Goal: Browse casually: Explore the website without a specific task or goal

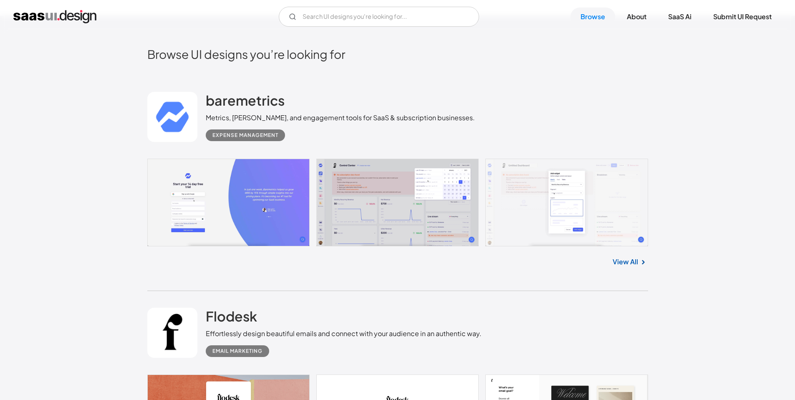
scroll to position [235, 0]
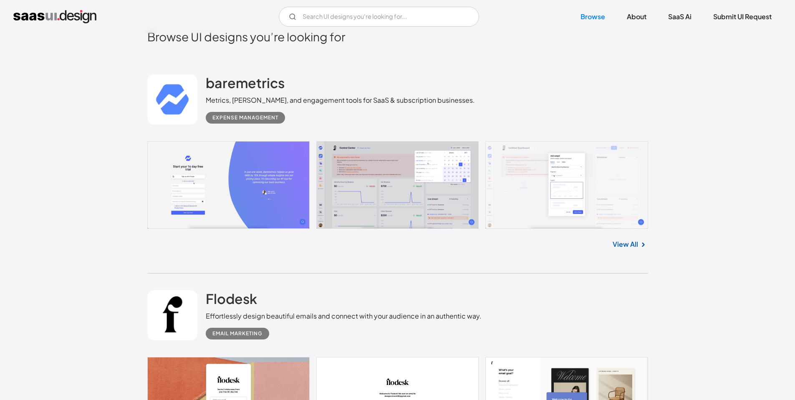
click at [430, 175] on link at bounding box center [397, 185] width 501 height 88
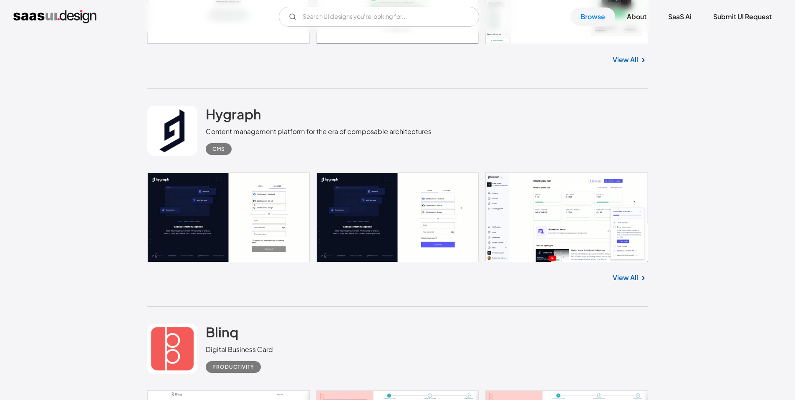
scroll to position [6399, 0]
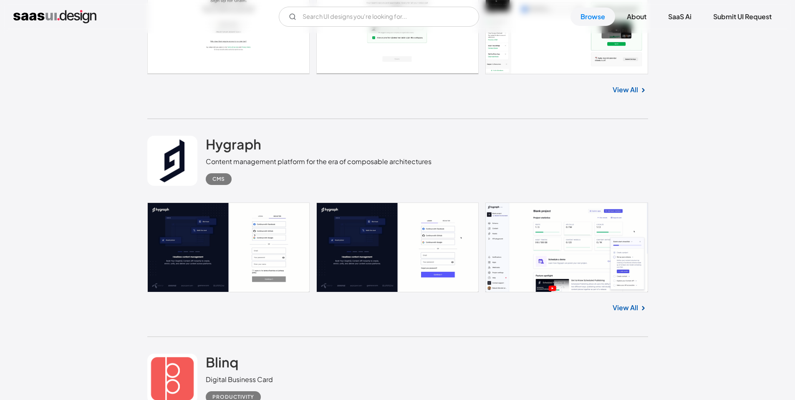
click at [563, 290] on link at bounding box center [397, 247] width 501 height 90
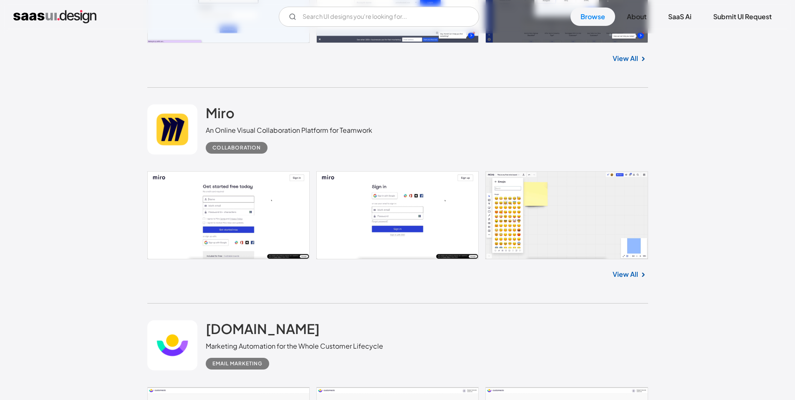
scroll to position [9138, 0]
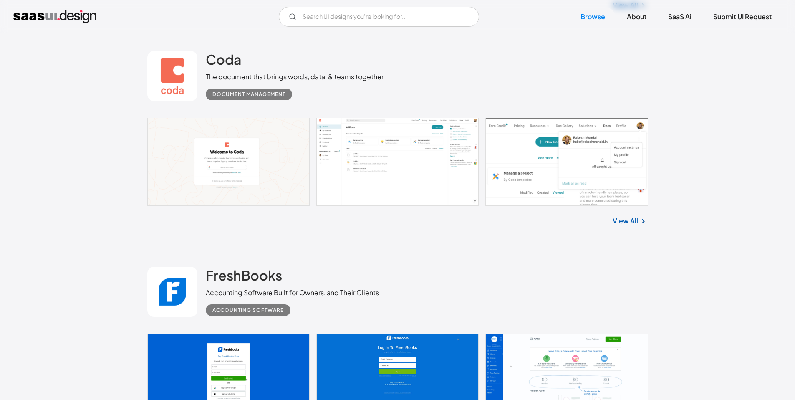
click at [366, 172] on link at bounding box center [397, 162] width 501 height 88
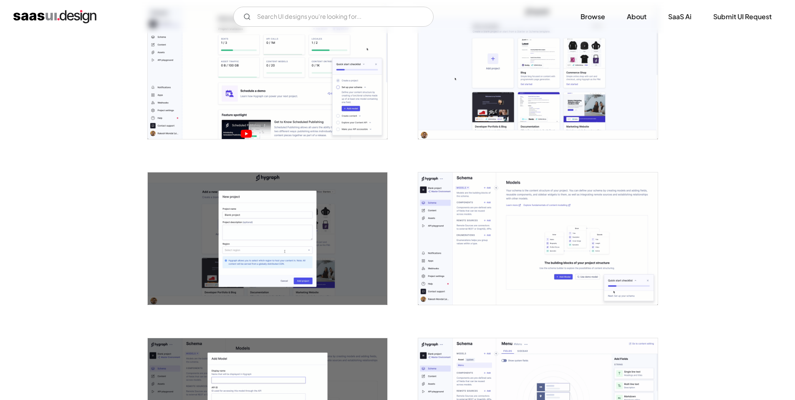
scroll to position [316, 0]
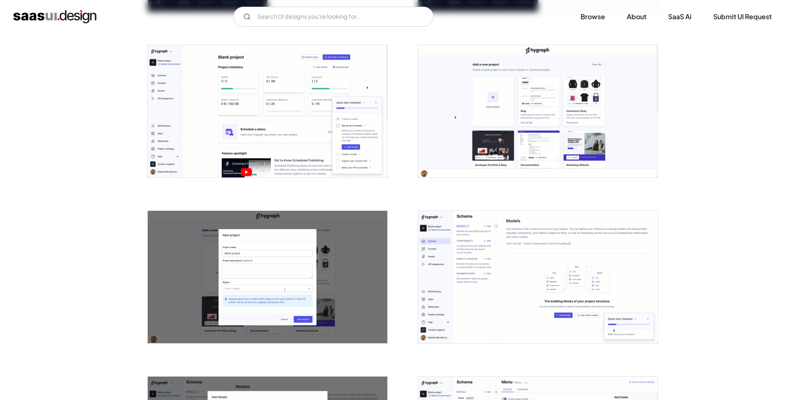
click at [298, 104] on img "open lightbox" at bounding box center [268, 111] width 240 height 132
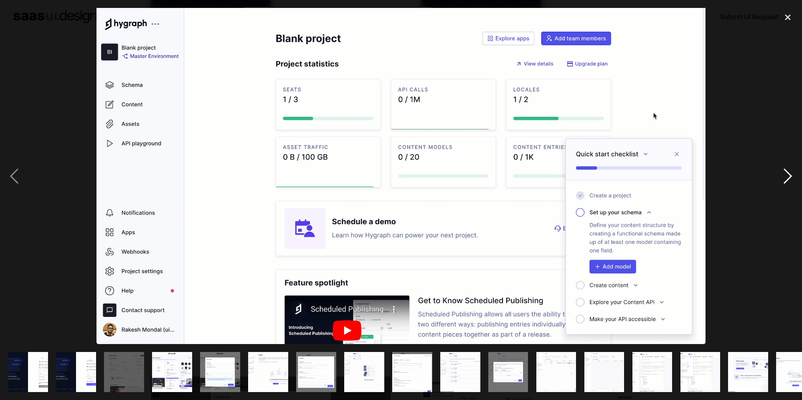
click at [786, 173] on div "next image" at bounding box center [787, 176] width 28 height 336
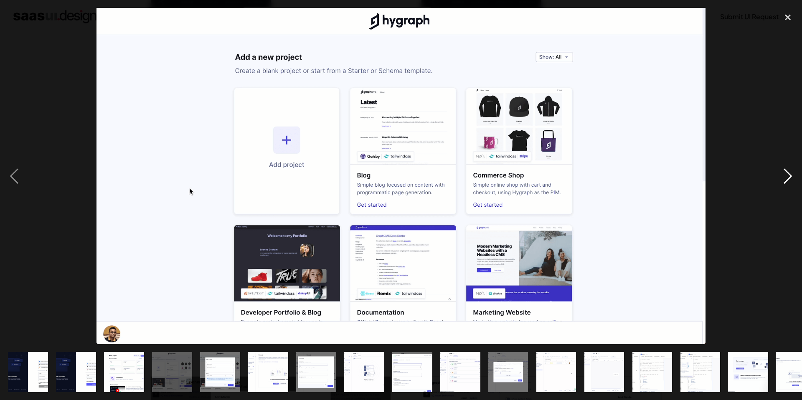
click at [786, 173] on div "next image" at bounding box center [787, 176] width 28 height 336
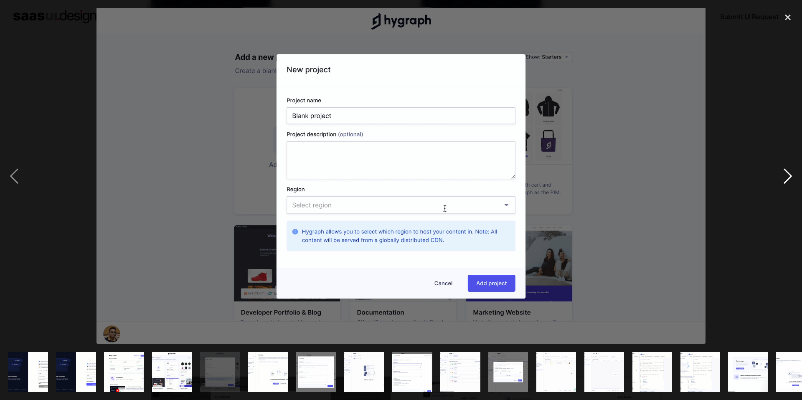
click at [786, 173] on div "next image" at bounding box center [787, 176] width 28 height 336
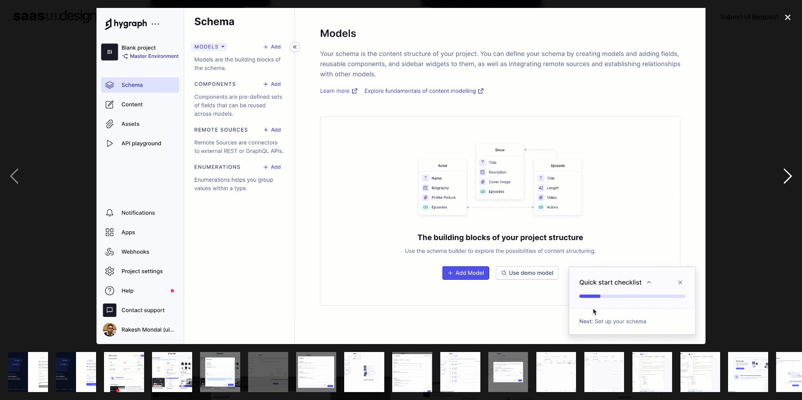
click at [786, 173] on div "next image" at bounding box center [787, 176] width 28 height 336
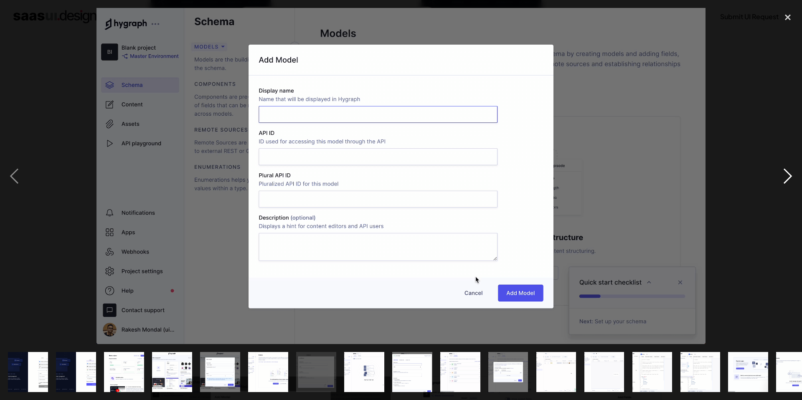
click at [786, 173] on div "next image" at bounding box center [787, 176] width 28 height 336
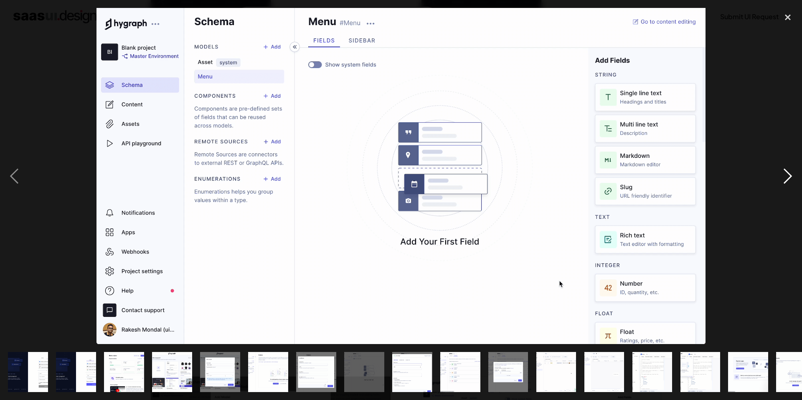
click at [786, 173] on div "next image" at bounding box center [787, 176] width 28 height 336
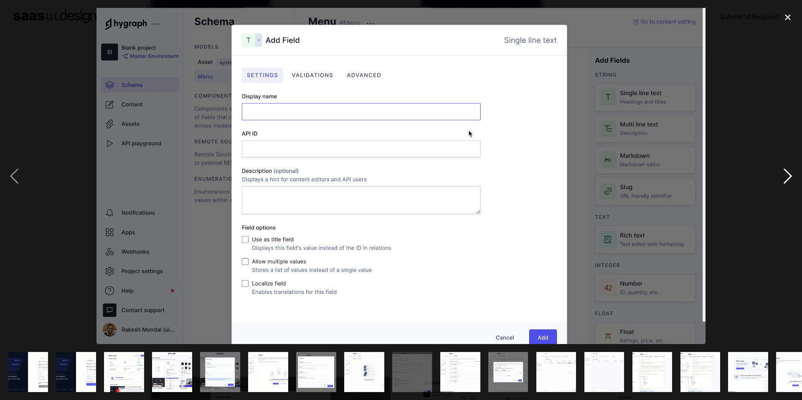
click at [786, 173] on div "next image" at bounding box center [787, 176] width 28 height 336
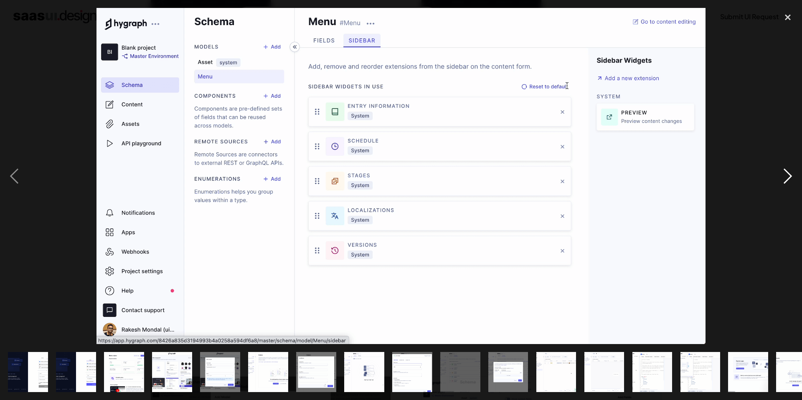
click at [786, 173] on div "next image" at bounding box center [787, 176] width 28 height 336
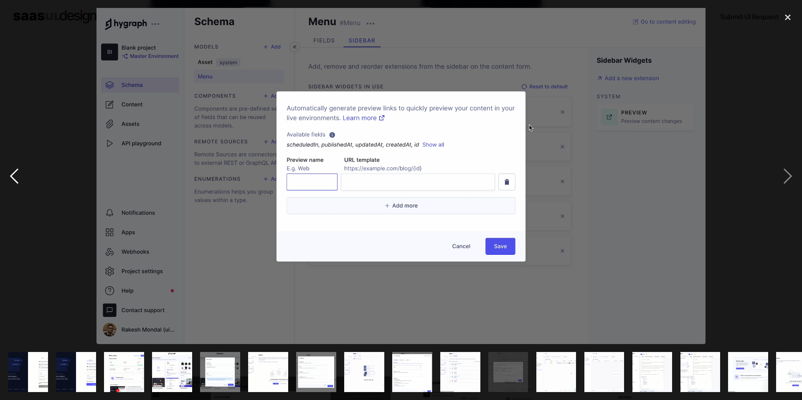
click at [20, 173] on div "previous image" at bounding box center [14, 176] width 28 height 336
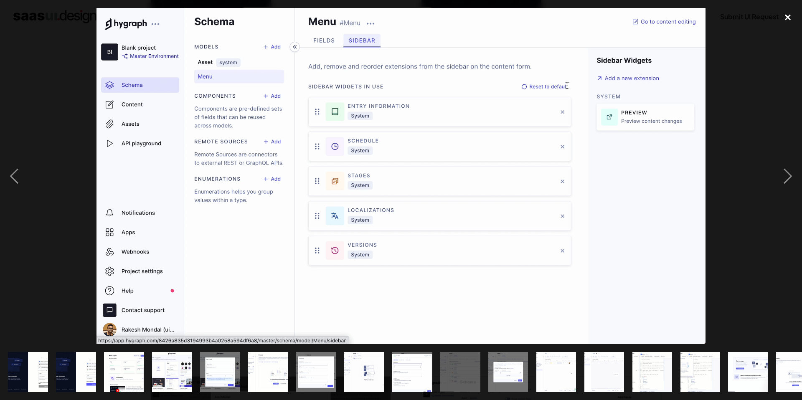
click at [787, 15] on div "close lightbox" at bounding box center [787, 17] width 28 height 18
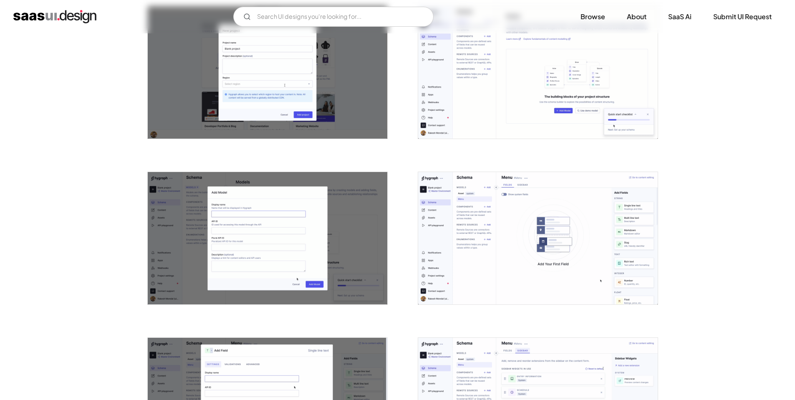
scroll to position [579, 0]
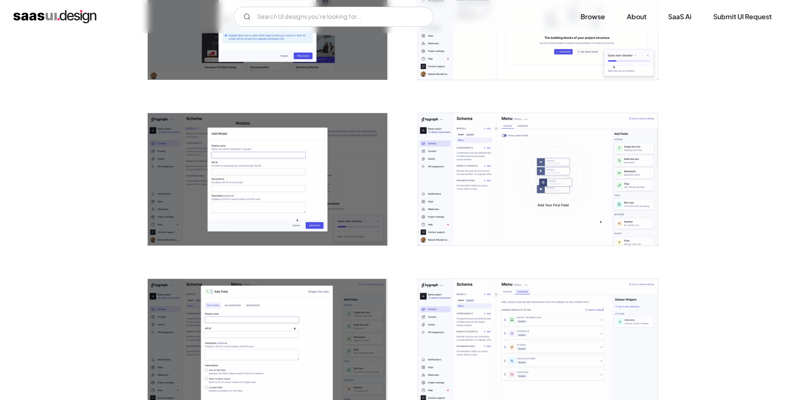
click at [516, 176] on img "open lightbox" at bounding box center [538, 179] width 240 height 132
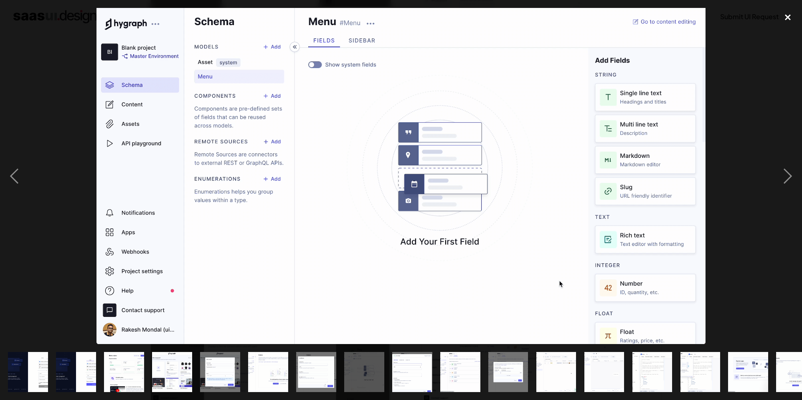
click at [782, 17] on div "close lightbox" at bounding box center [787, 17] width 28 height 18
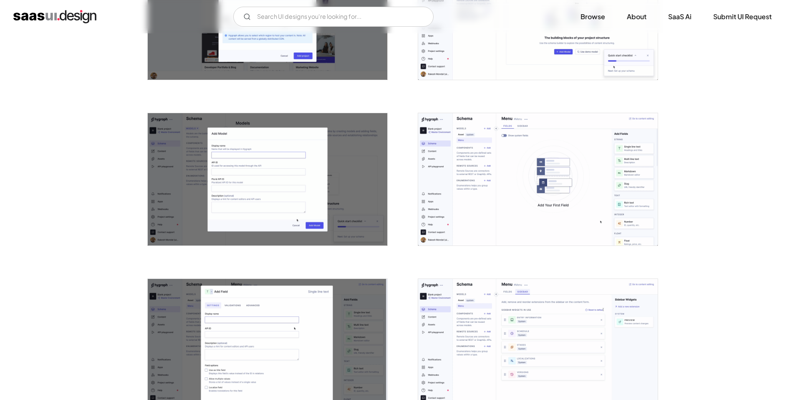
scroll to position [0, 0]
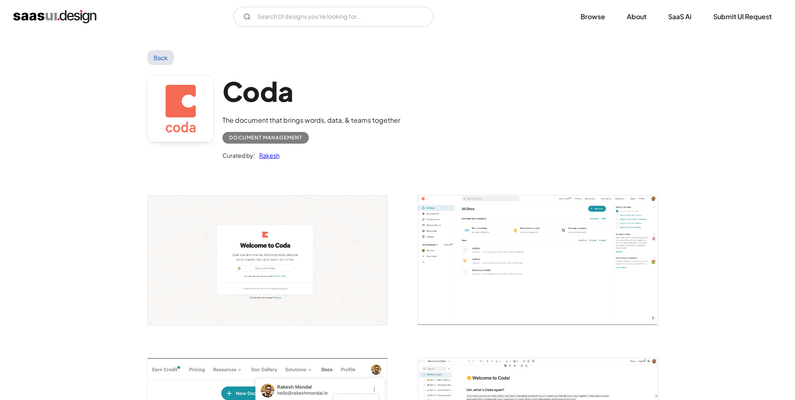
scroll to position [44, 0]
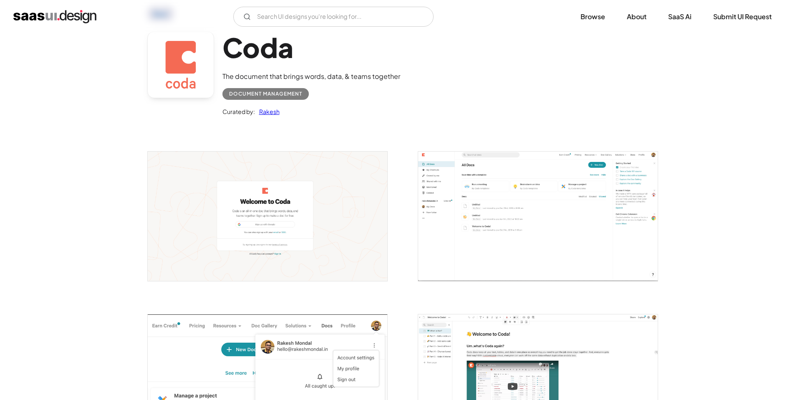
click at [506, 212] on img "open lightbox" at bounding box center [538, 216] width 240 height 129
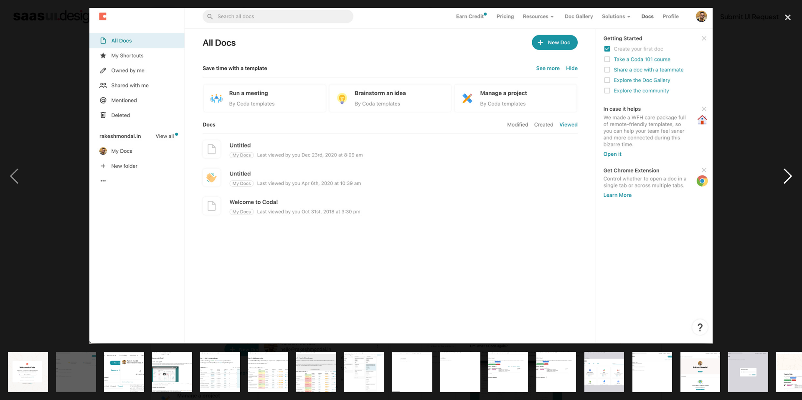
click at [781, 177] on div "next image" at bounding box center [787, 176] width 28 height 336
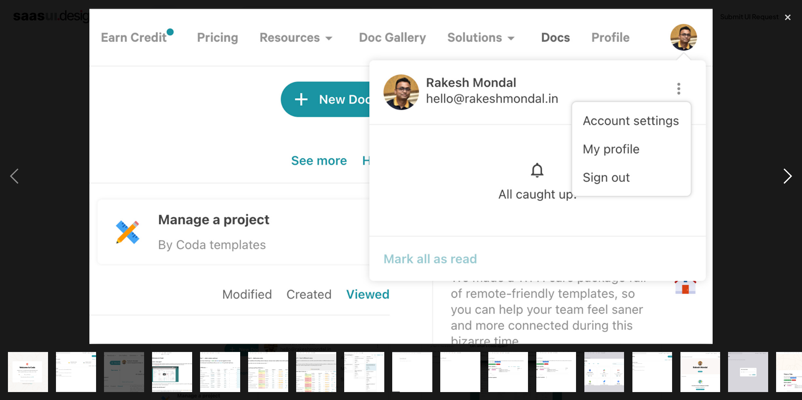
click at [781, 177] on div "next image" at bounding box center [787, 176] width 28 height 336
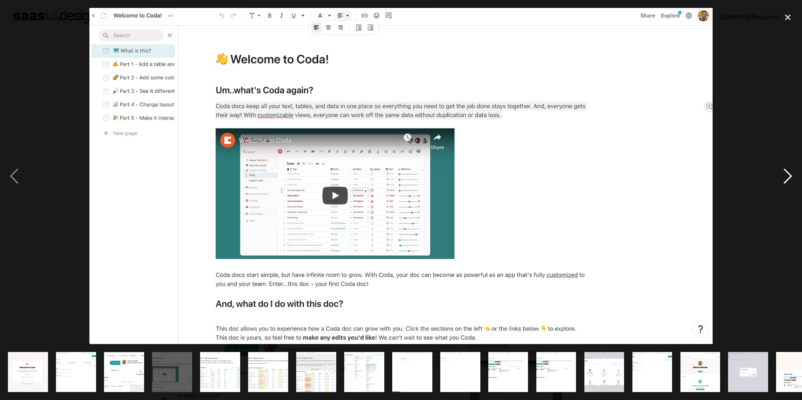
click at [781, 177] on div "next image" at bounding box center [787, 176] width 28 height 336
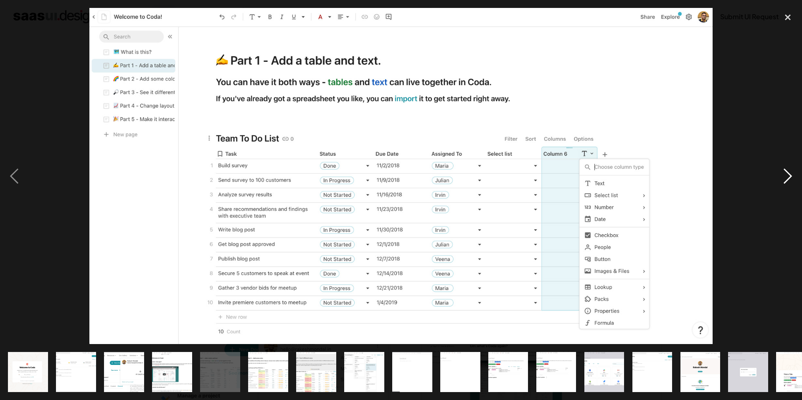
click at [781, 177] on div "next image" at bounding box center [787, 176] width 28 height 336
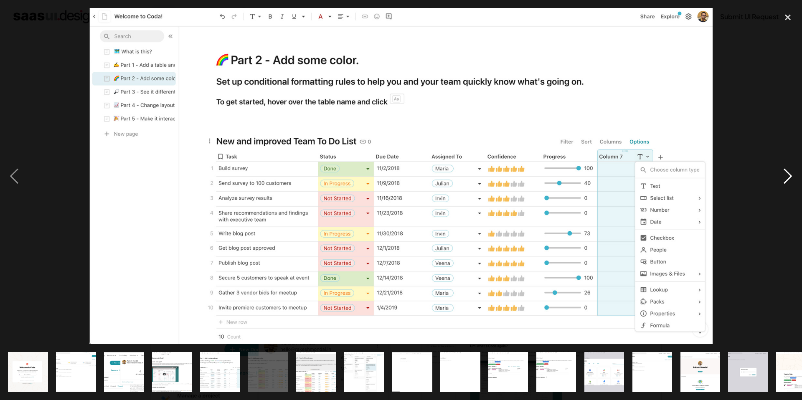
click at [781, 177] on div "next image" at bounding box center [787, 176] width 28 height 336
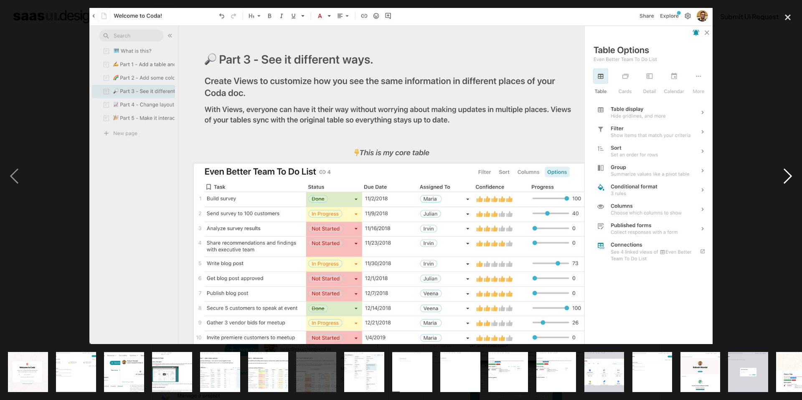
click at [781, 177] on div "next image" at bounding box center [787, 176] width 28 height 336
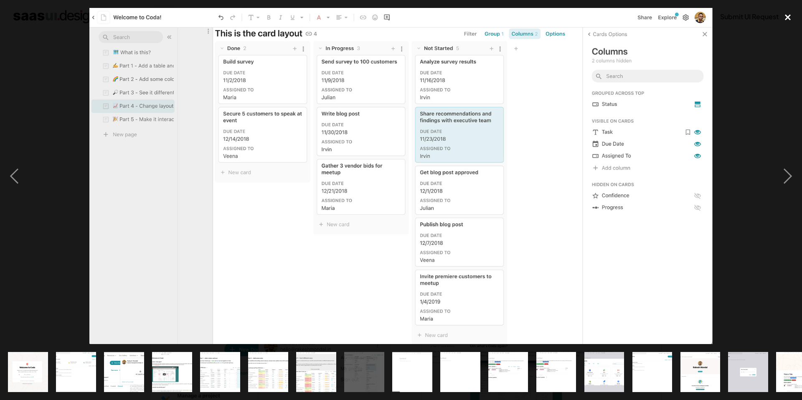
click at [785, 17] on div "close lightbox" at bounding box center [787, 17] width 28 height 18
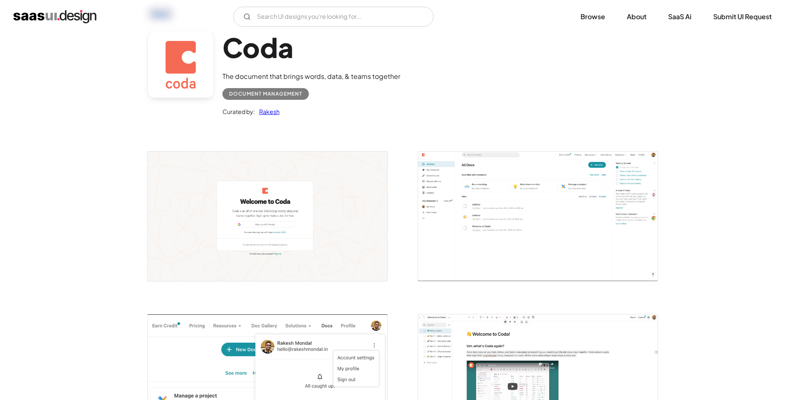
scroll to position [0, 0]
